Goal: Transaction & Acquisition: Purchase product/service

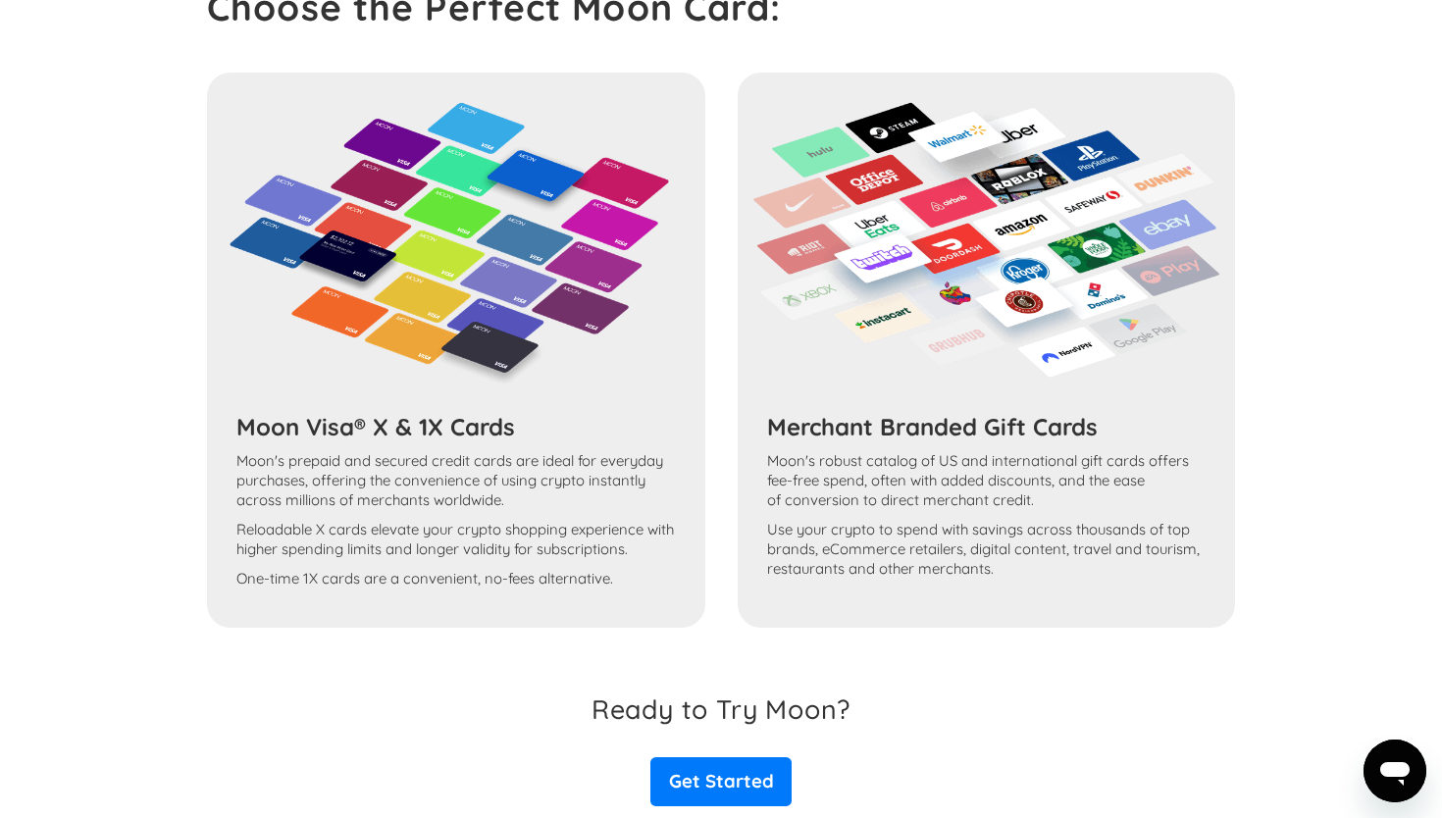
scroll to position [3582, 0]
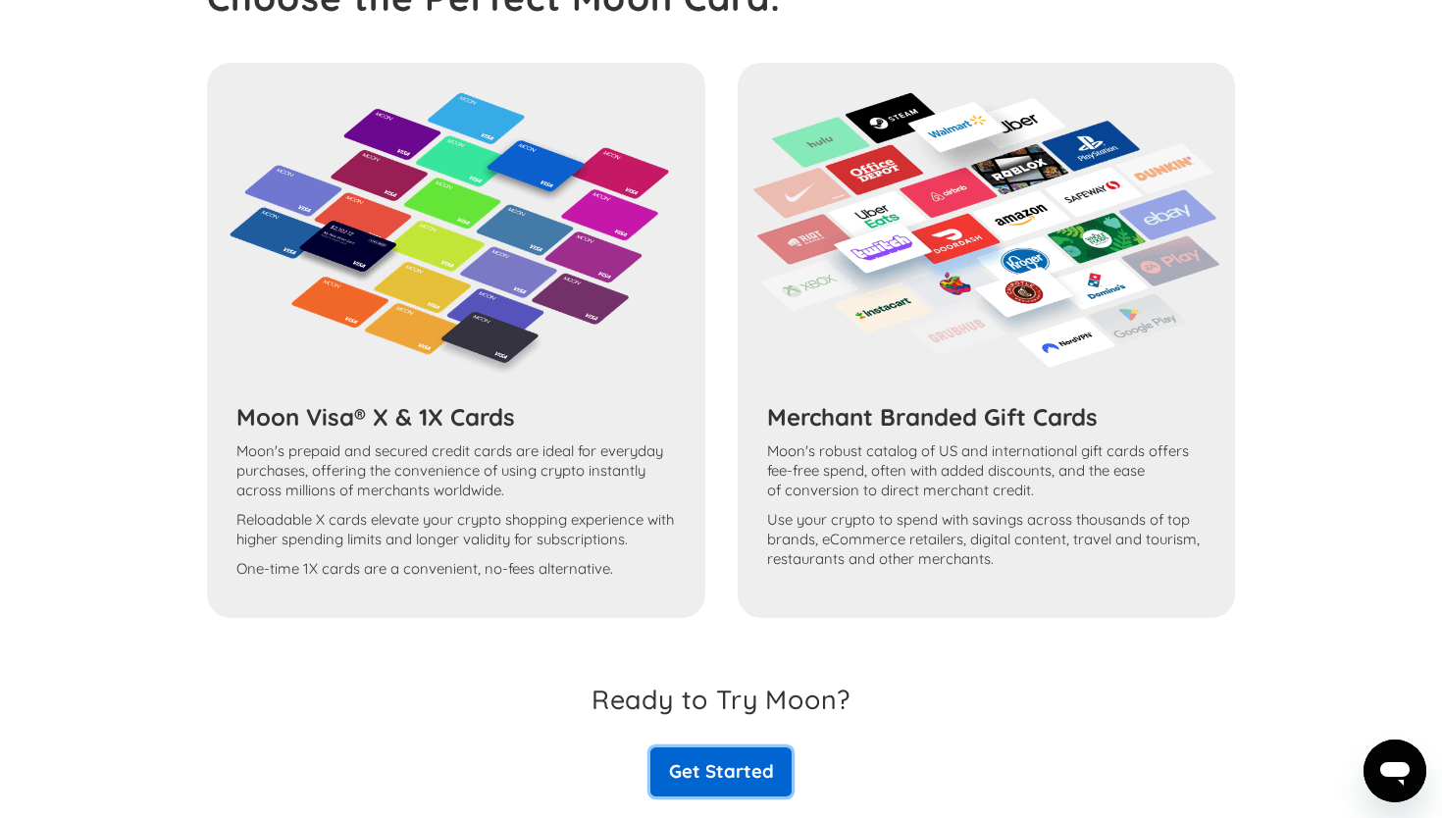
click at [694, 748] on link "Get Started" at bounding box center [720, 772] width 141 height 49
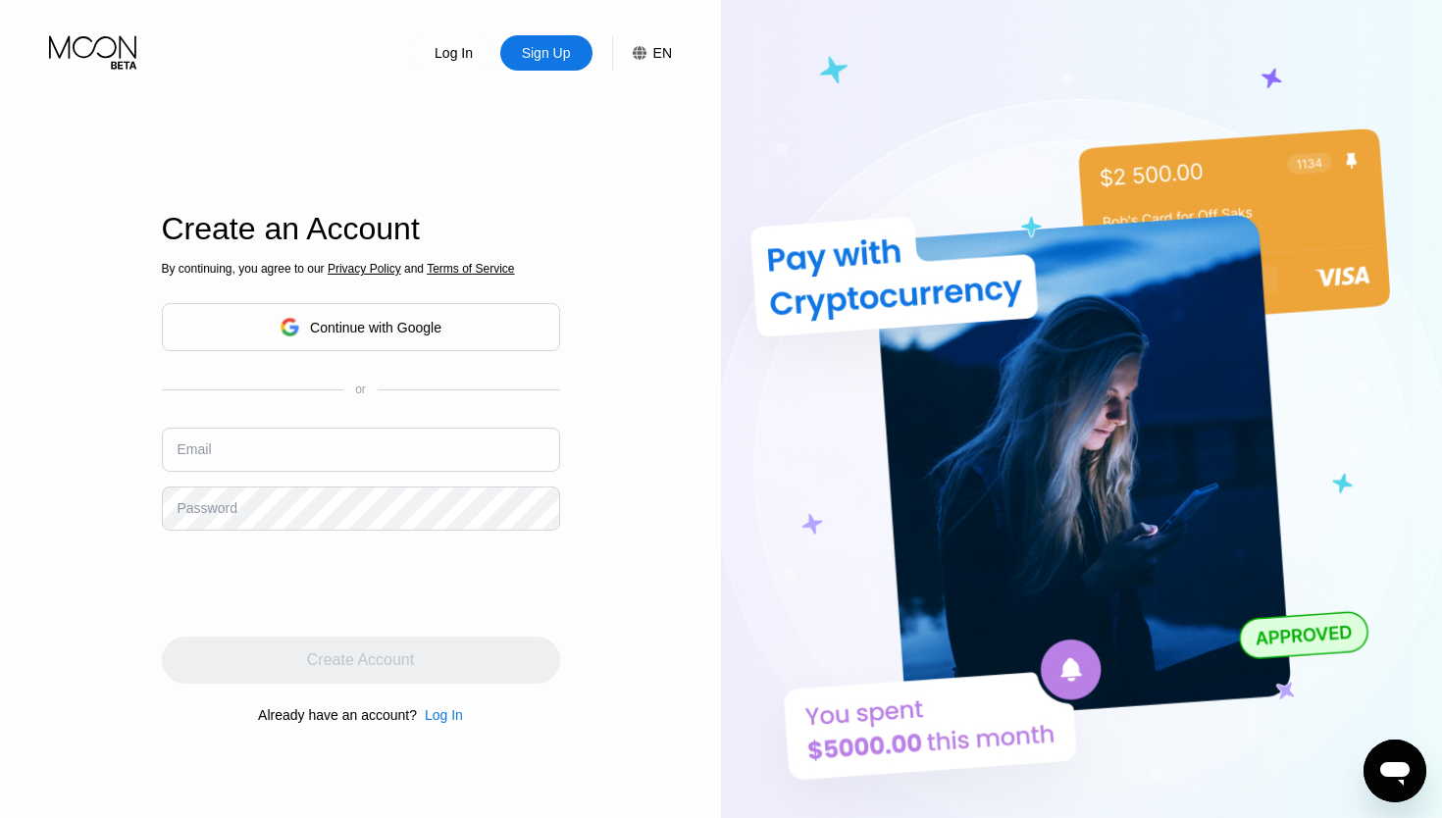
click at [409, 447] on input "text" at bounding box center [361, 450] width 398 height 44
type input "[EMAIL_ADDRESS][DOMAIN_NAME]"
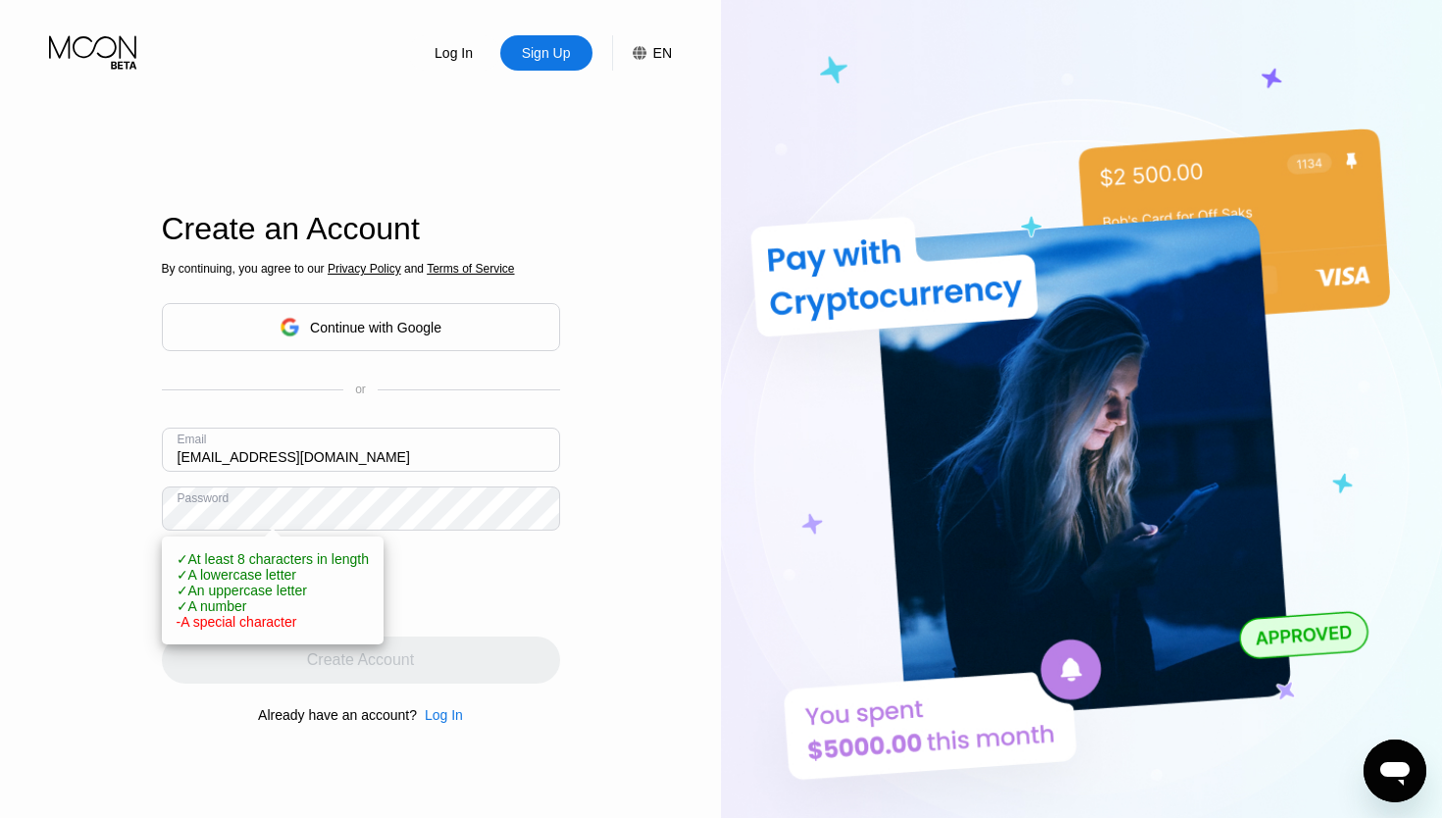
click at [505, 585] on div at bounding box center [361, 583] width 398 height 77
click at [57, 594] on div "Log In Sign Up EN Language English Save Create an Account By continuing, you ag…" at bounding box center [360, 450] width 721 height 900
click at [150, 599] on div "Log In Sign Up EN Language English Save Create an Account By continuing, you ag…" at bounding box center [360, 450] width 721 height 900
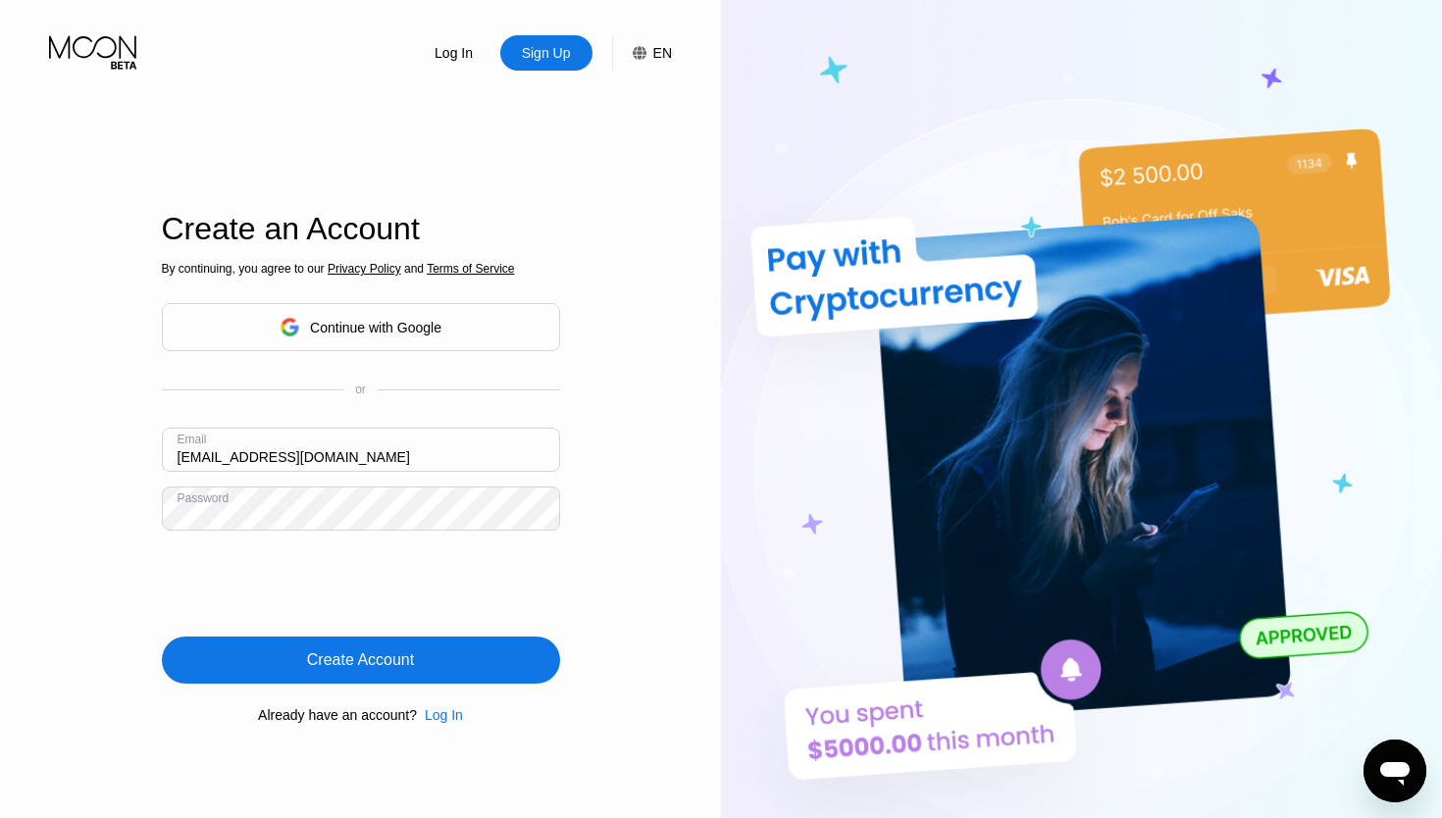
click at [487, 673] on div "Create Account" at bounding box center [361, 660] width 398 height 47
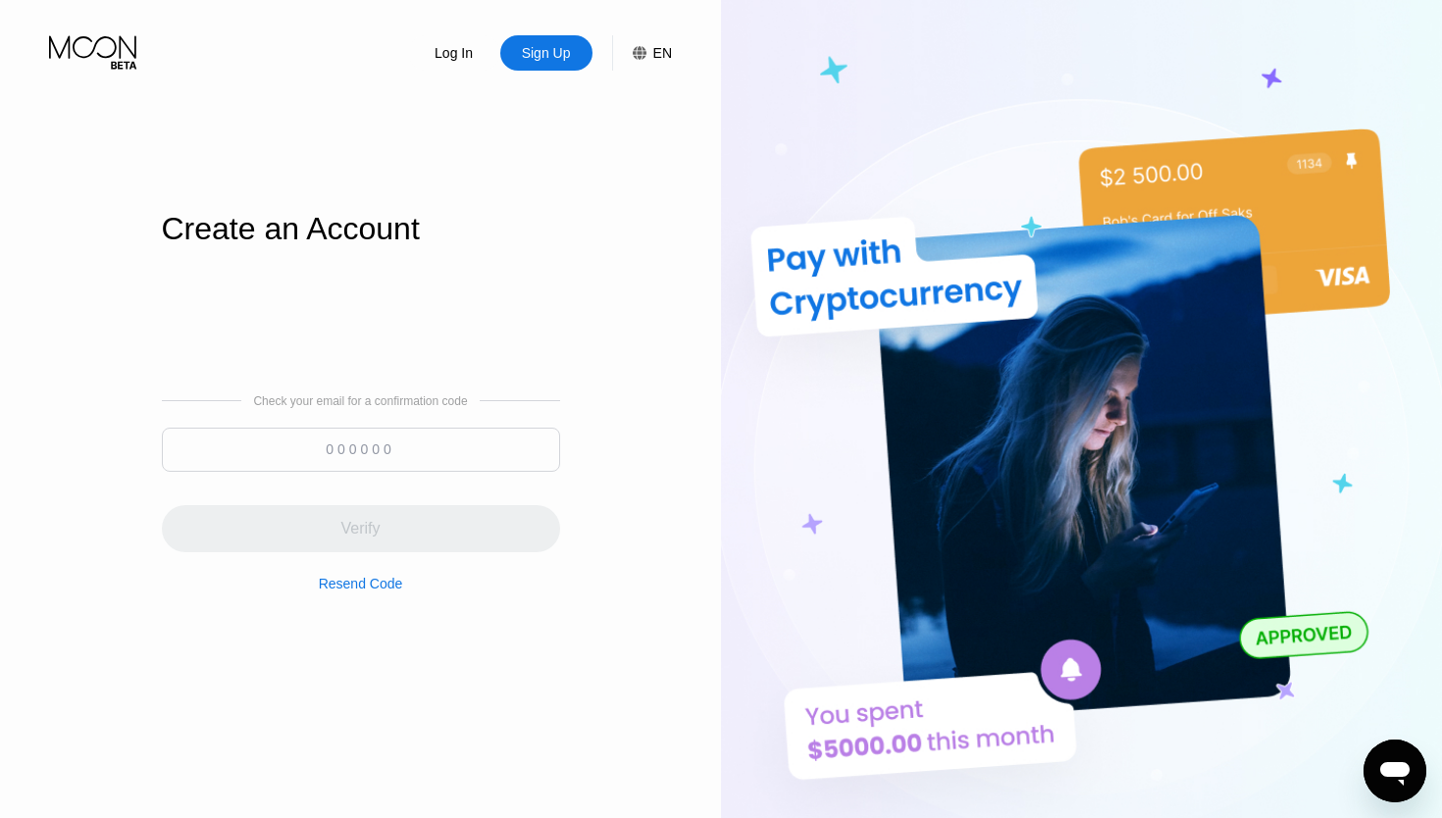
click at [434, 456] on input at bounding box center [361, 450] width 398 height 44
paste input "086296"
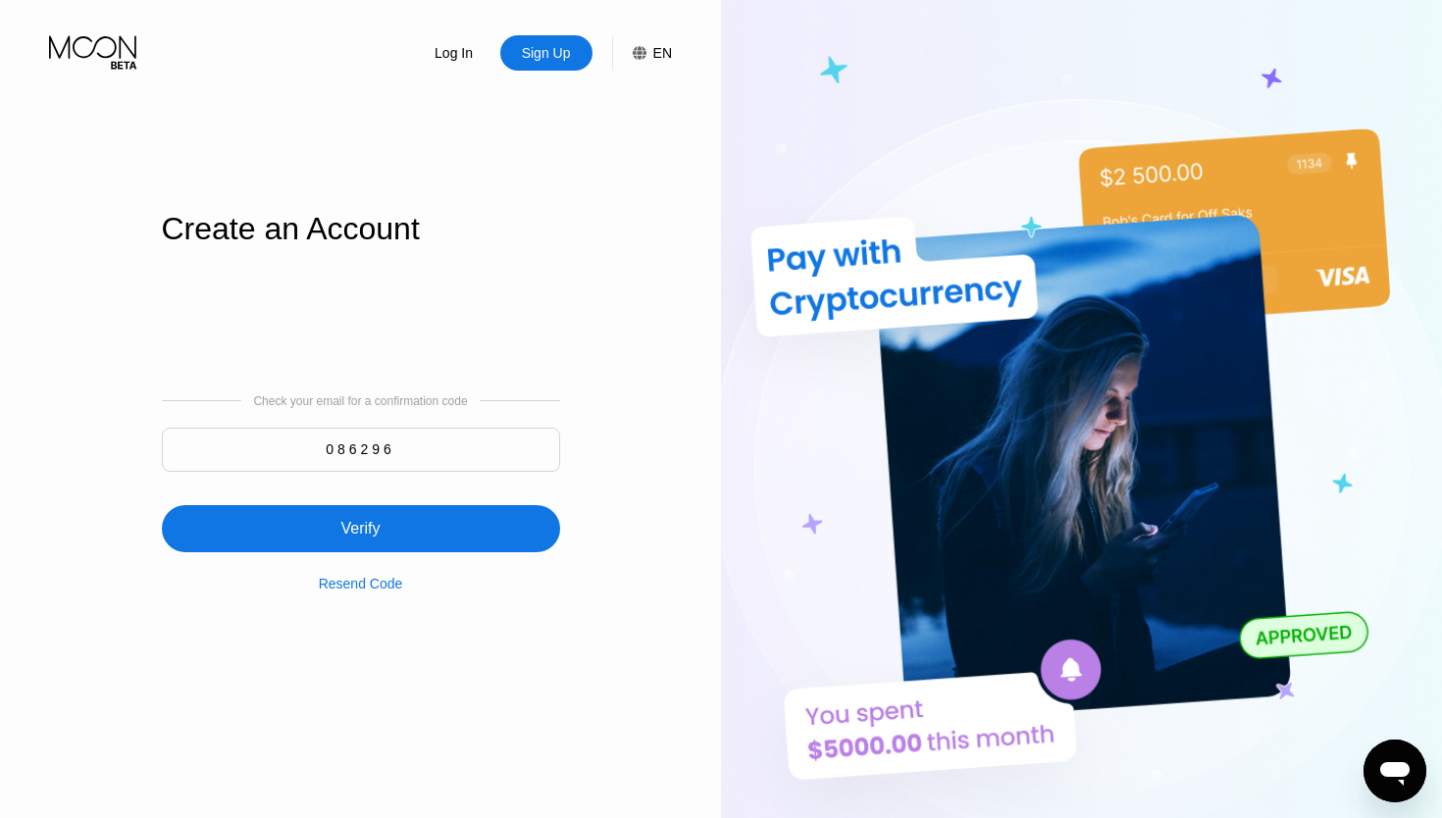
type input "086296"
click at [411, 532] on div "Verify" at bounding box center [361, 528] width 398 height 47
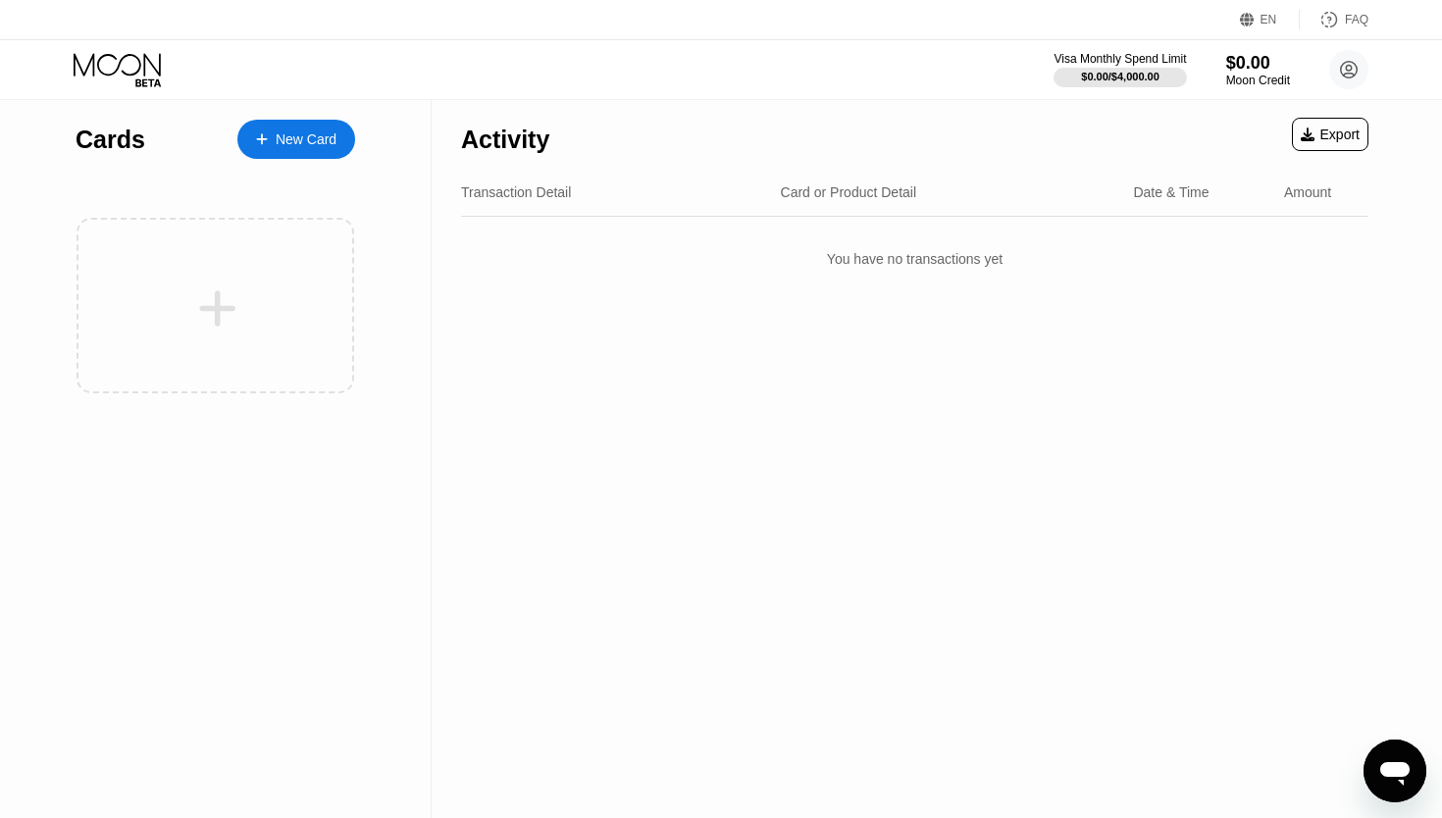
click at [319, 137] on div "New Card" at bounding box center [306, 139] width 61 height 17
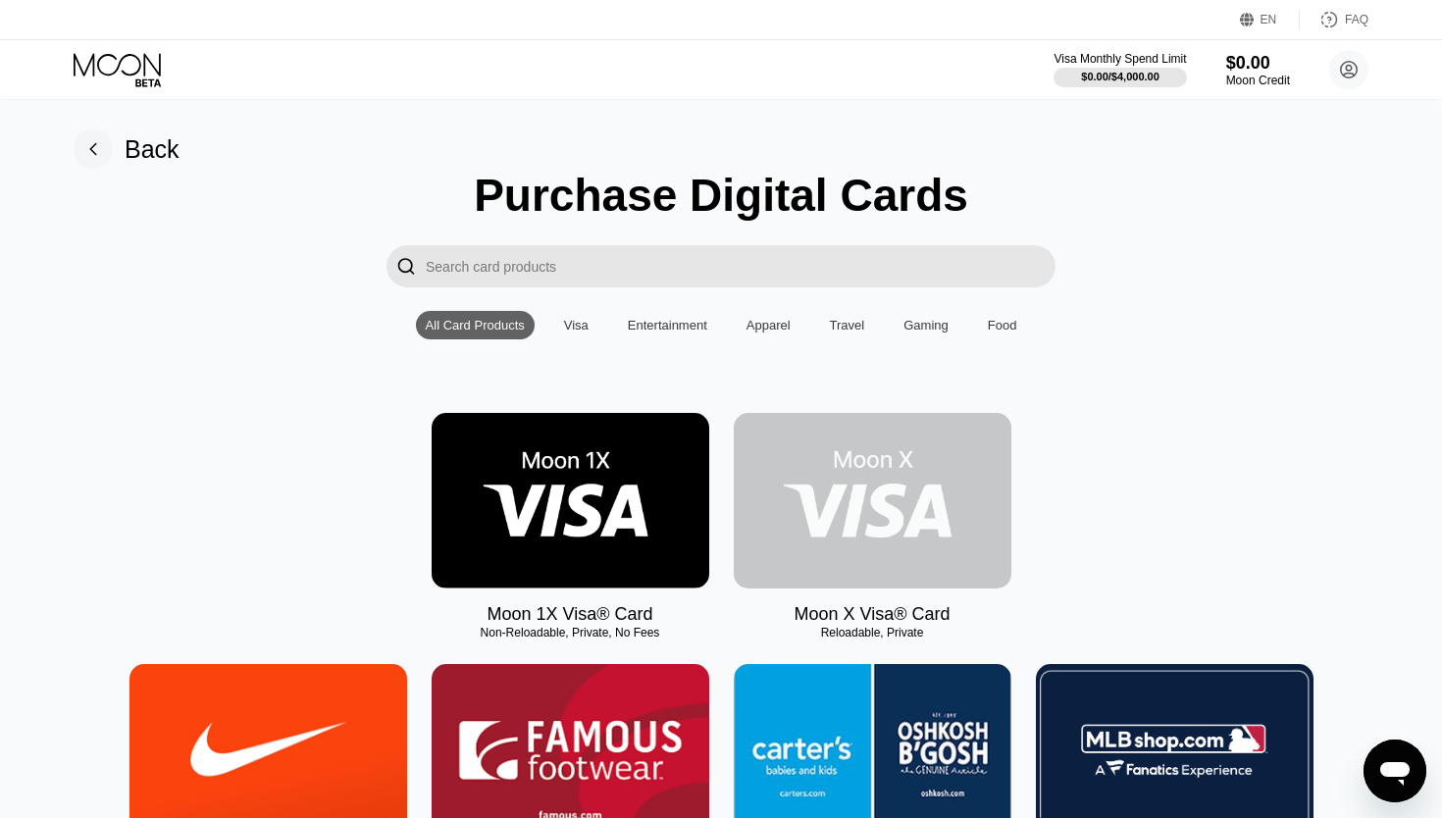
click at [825, 521] on img at bounding box center [873, 501] width 278 height 176
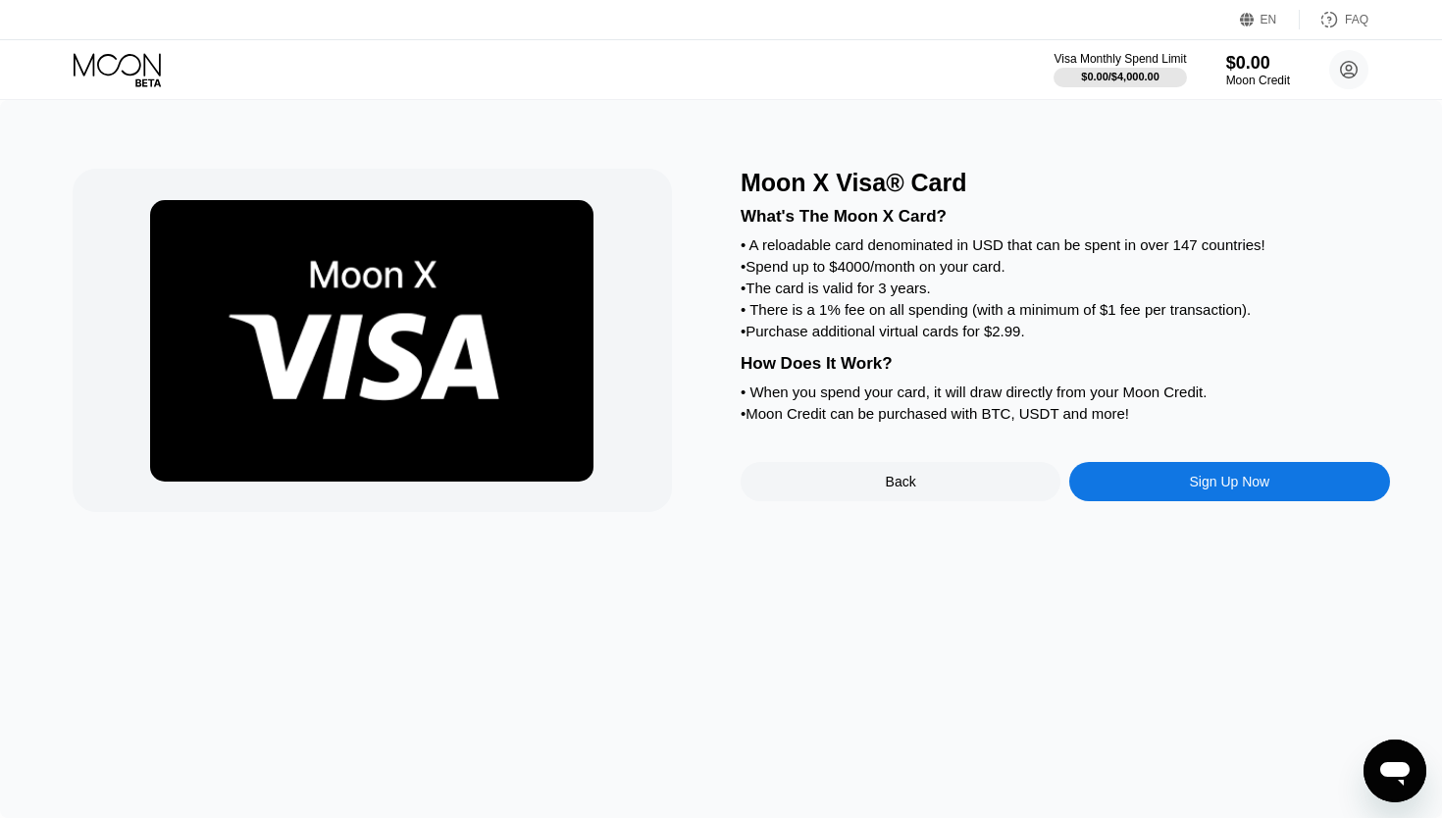
click at [1123, 496] on div "Sign Up Now" at bounding box center [1229, 481] width 320 height 39
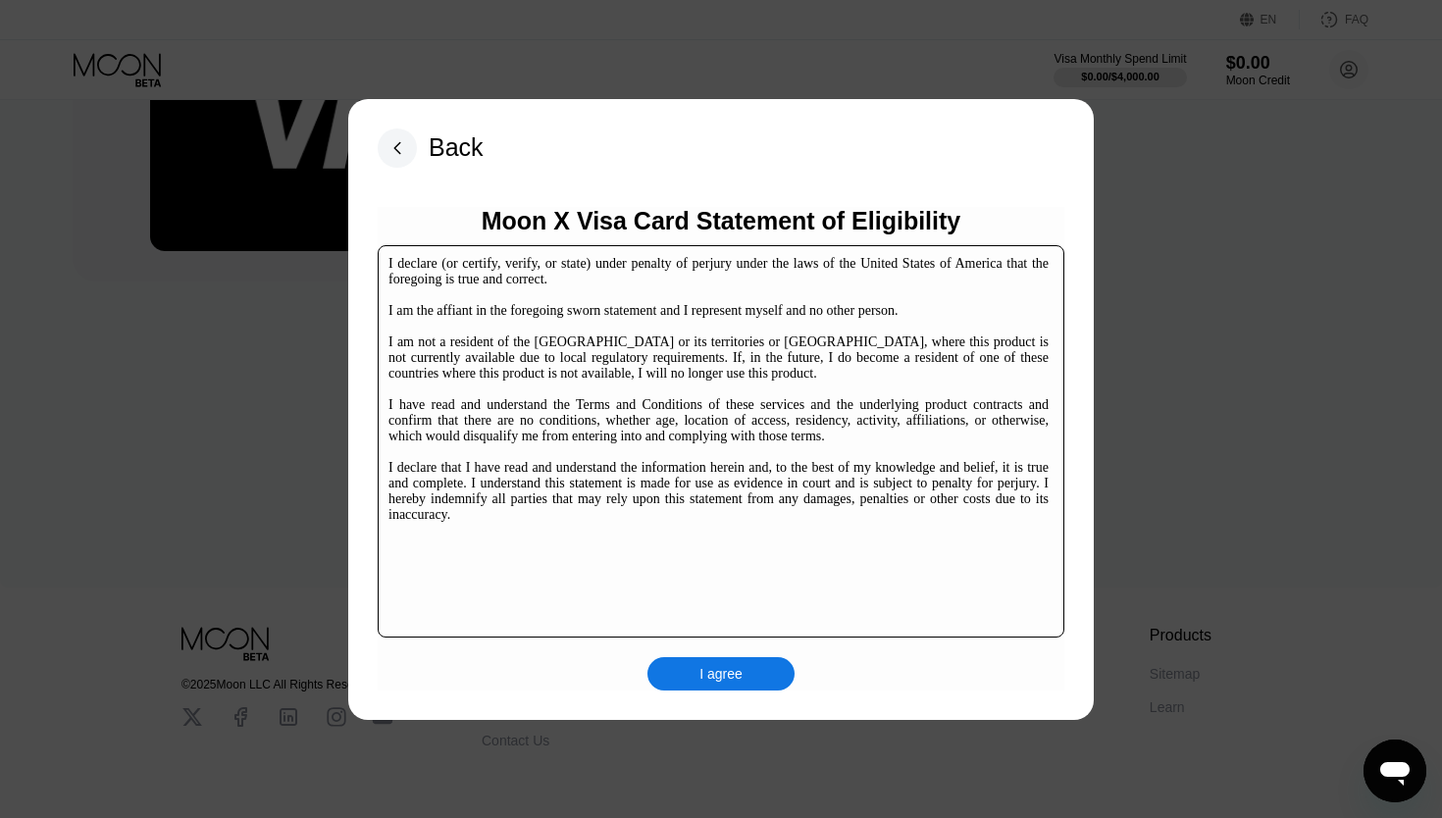
scroll to position [291, 0]
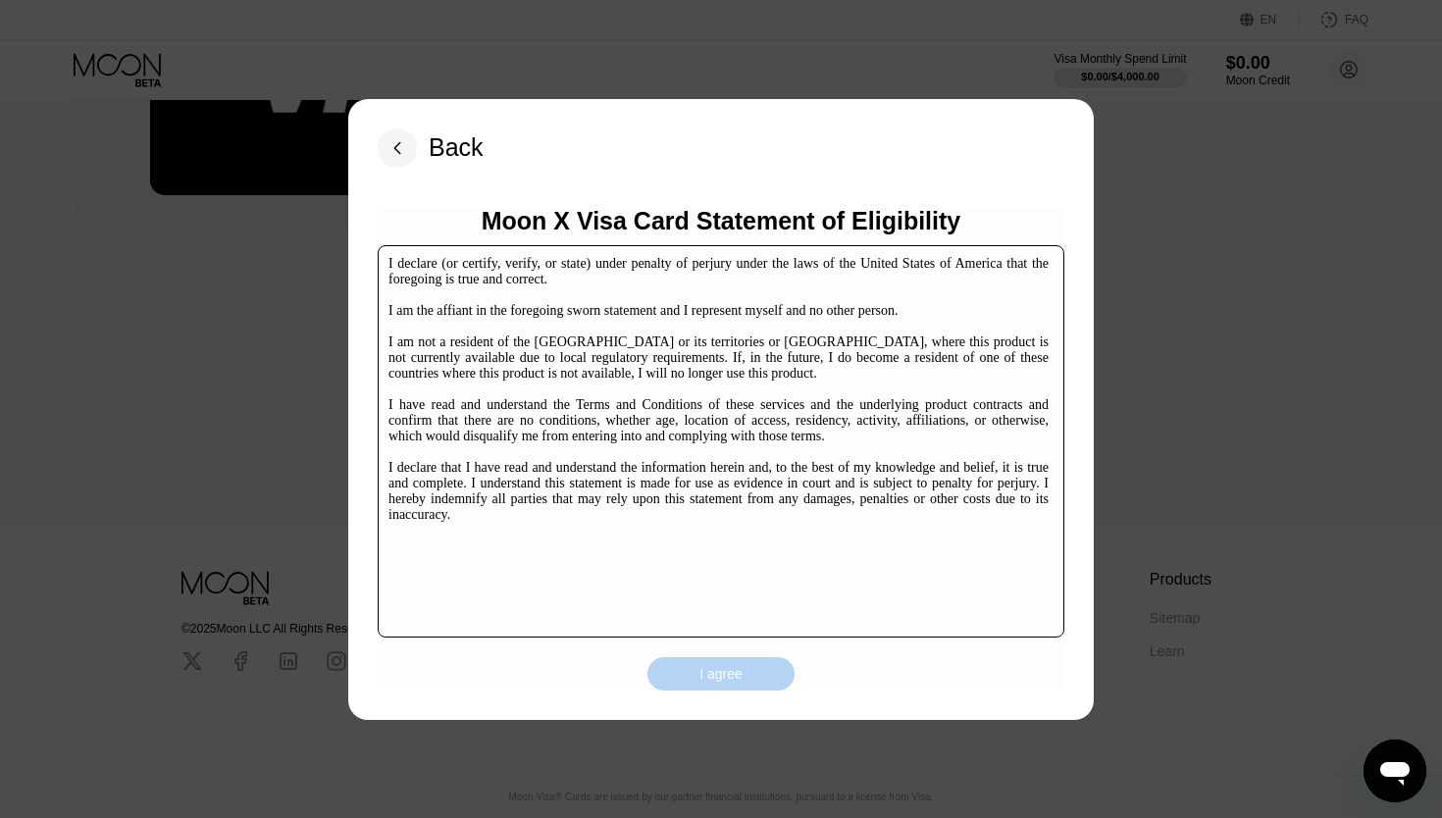
click at [738, 677] on div "I agree" at bounding box center [720, 674] width 43 height 18
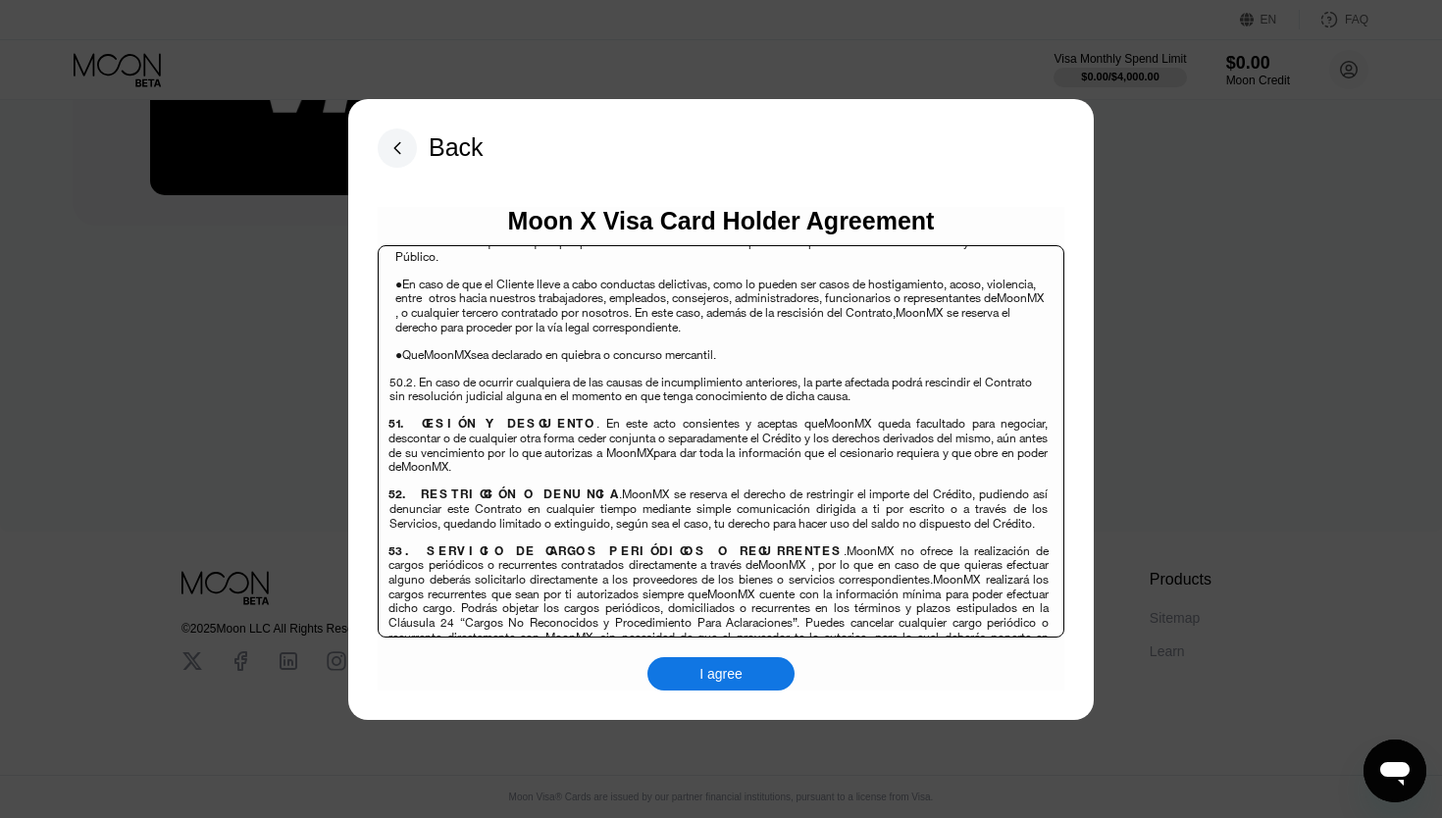
scroll to position [13475, 0]
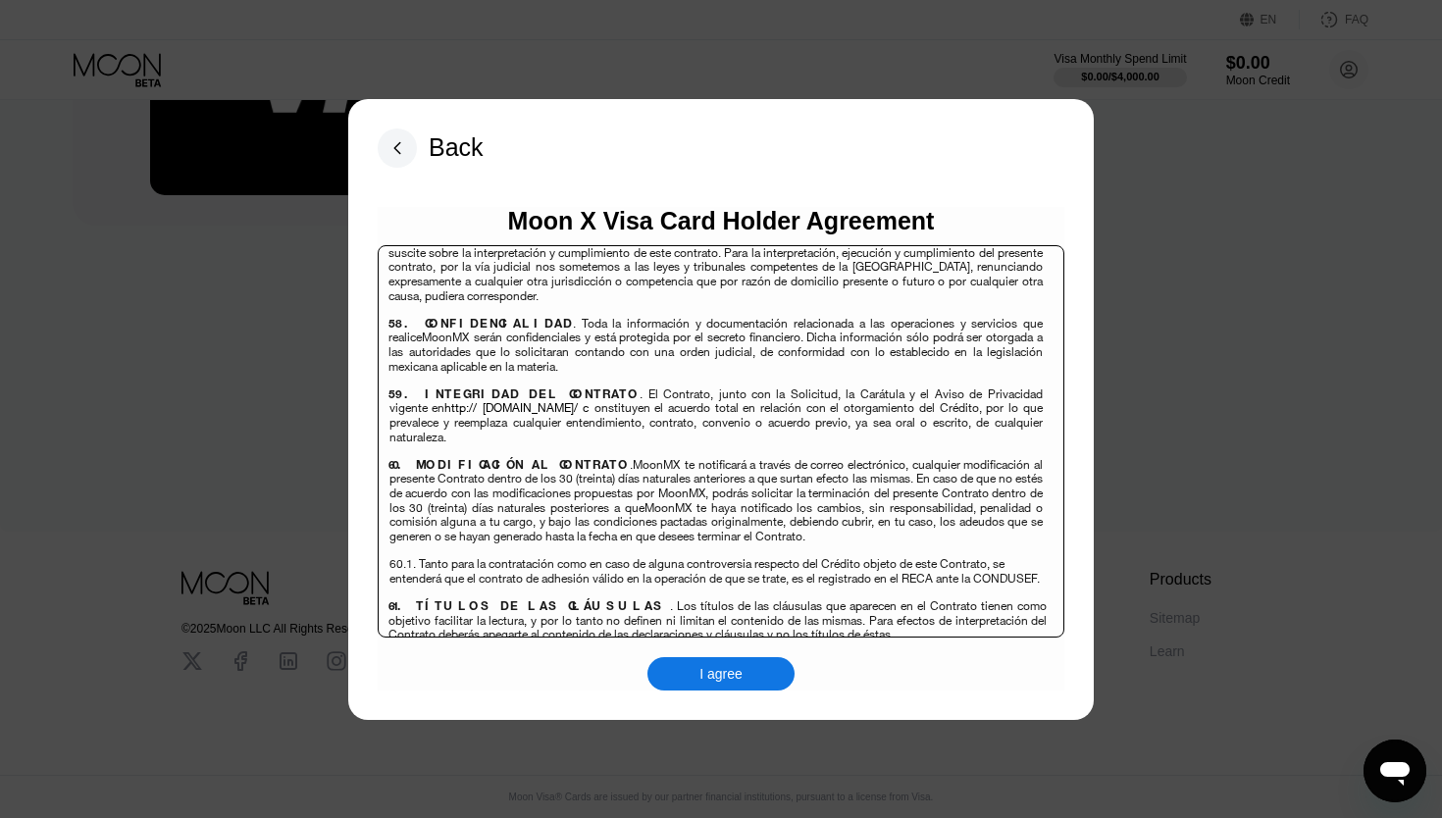
click at [731, 663] on div "I agree" at bounding box center [720, 673] width 147 height 33
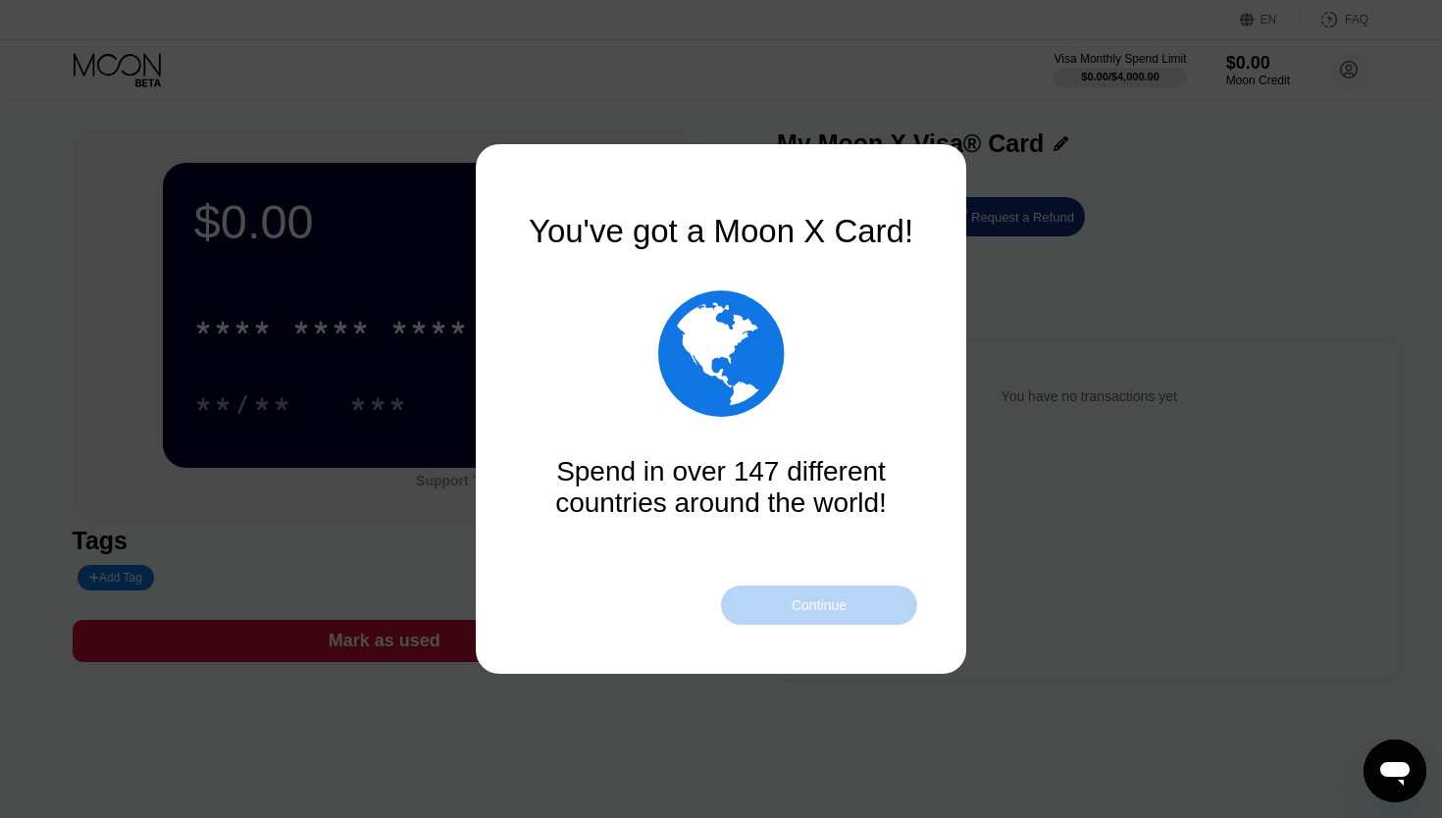
click at [789, 608] on div "Continue" at bounding box center [819, 605] width 196 height 39
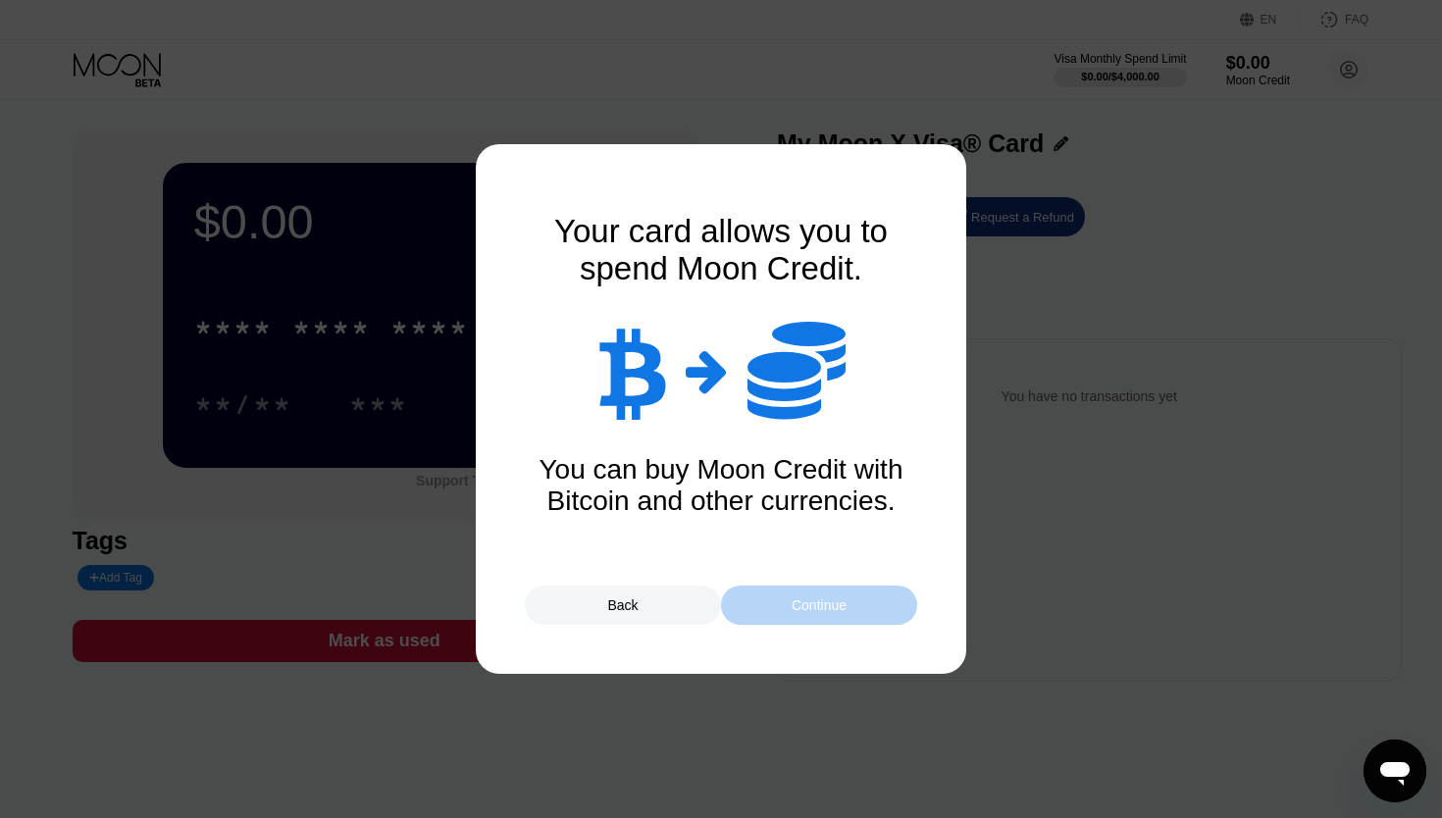
click at [788, 609] on div "Continue" at bounding box center [819, 605] width 196 height 39
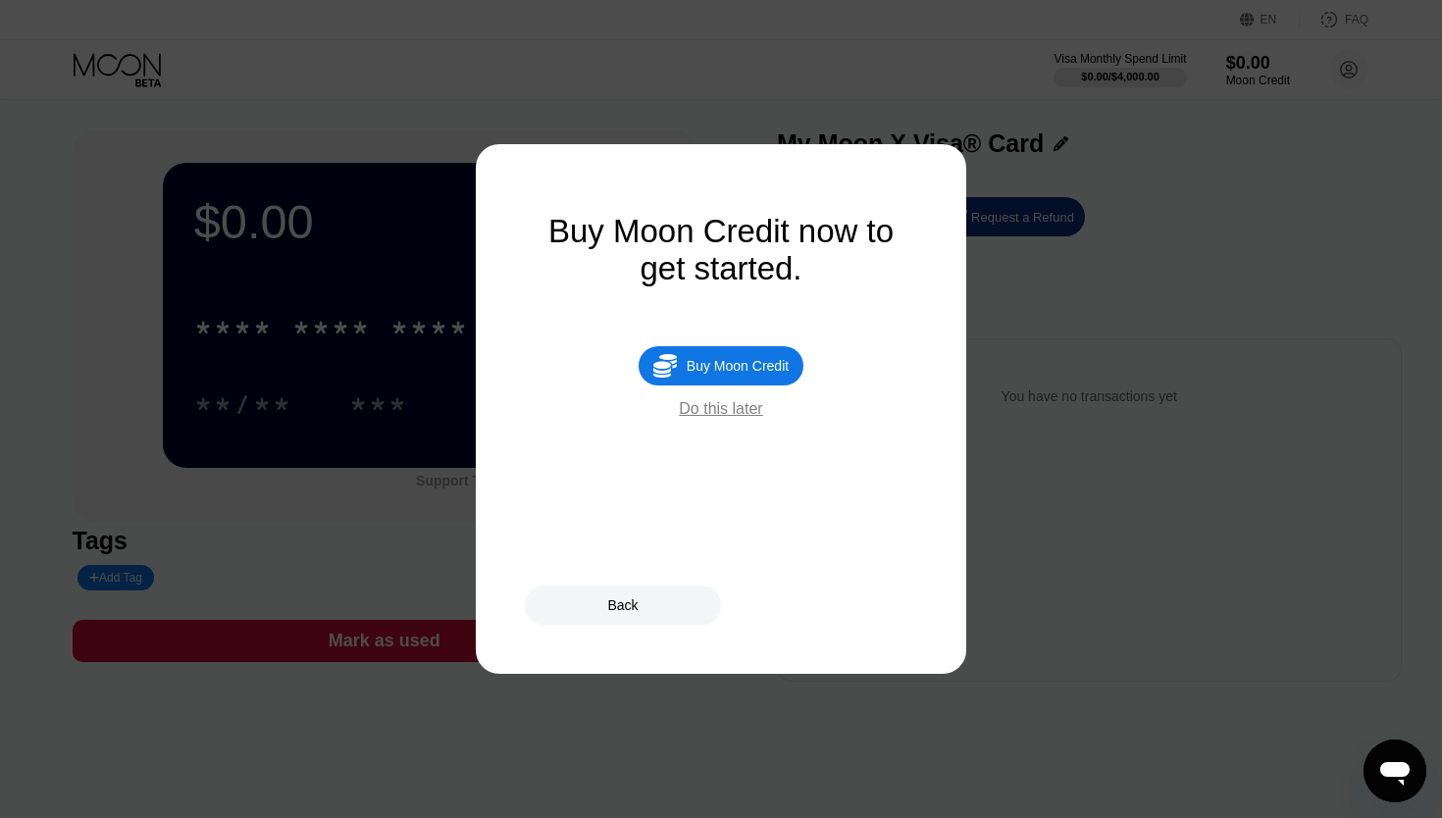
click at [753, 412] on div "Do this later" at bounding box center [720, 409] width 83 height 18
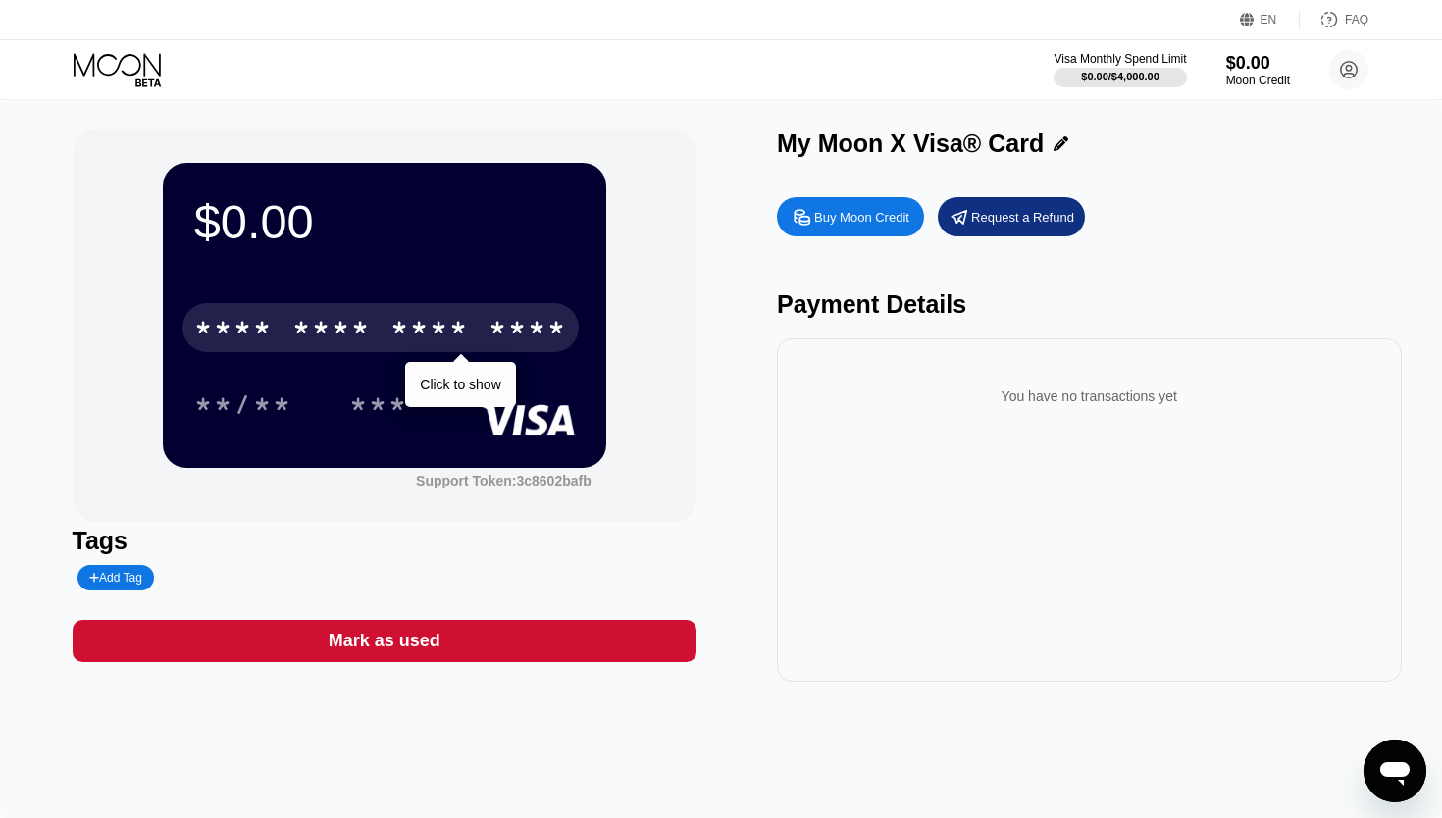
click at [438, 348] on div "* * * * * * * * * * * * ****" at bounding box center [380, 327] width 396 height 49
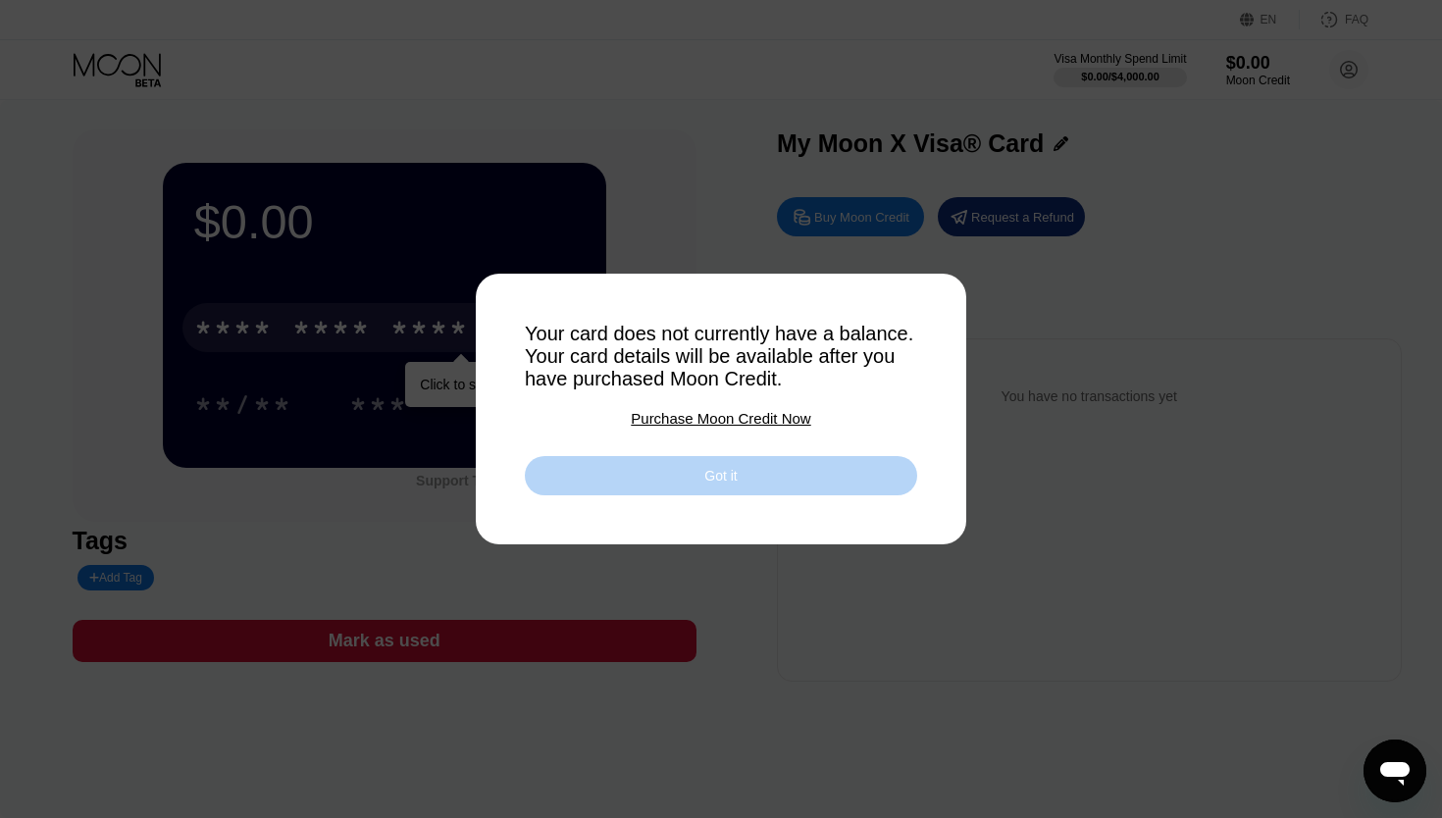
click at [568, 477] on div "Got it" at bounding box center [721, 475] width 392 height 39
